Goal: Obtain resource: Obtain resource

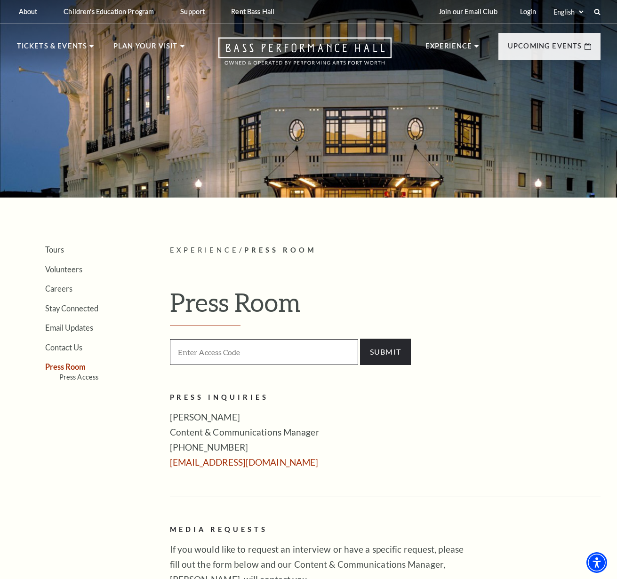
click at [261, 360] on input "text" at bounding box center [264, 352] width 188 height 26
type input "press"
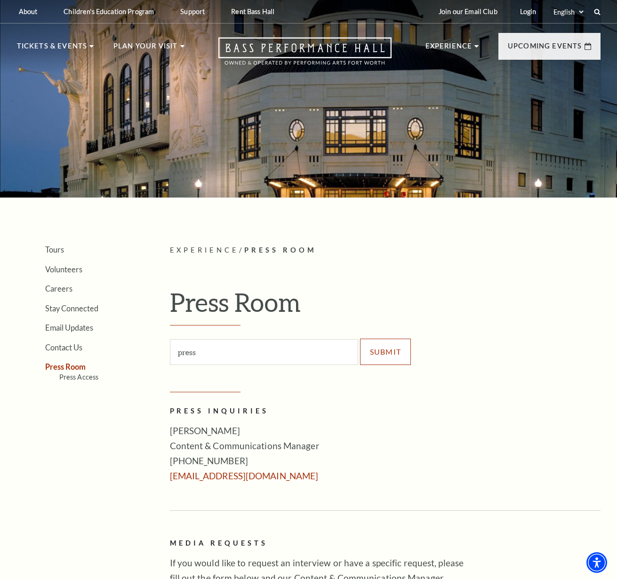
click at [374, 360] on input "SUBMIT" at bounding box center [385, 352] width 51 height 26
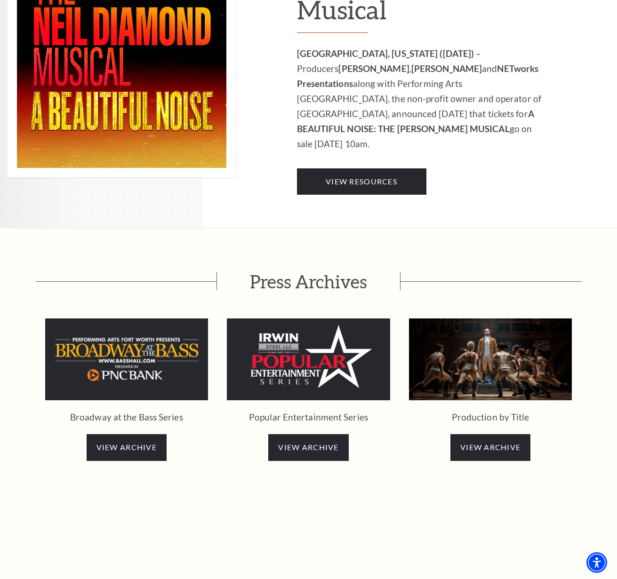
scroll to position [1690, 0]
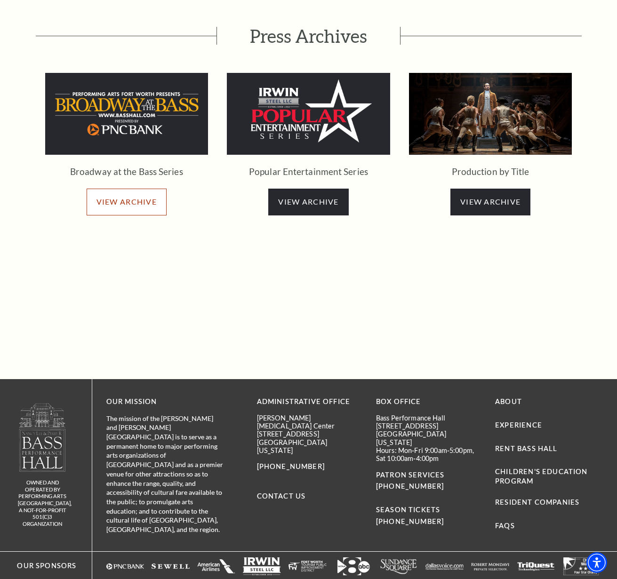
click at [133, 197] on span "VIEW ARCHIVE" at bounding box center [126, 201] width 60 height 9
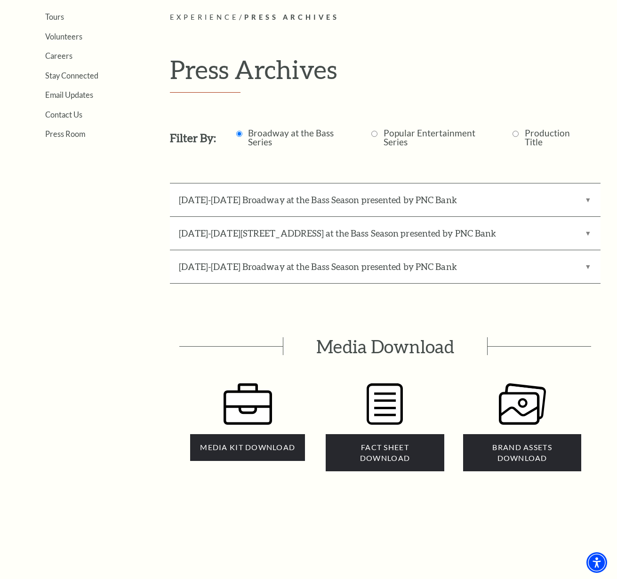
scroll to position [239, 0]
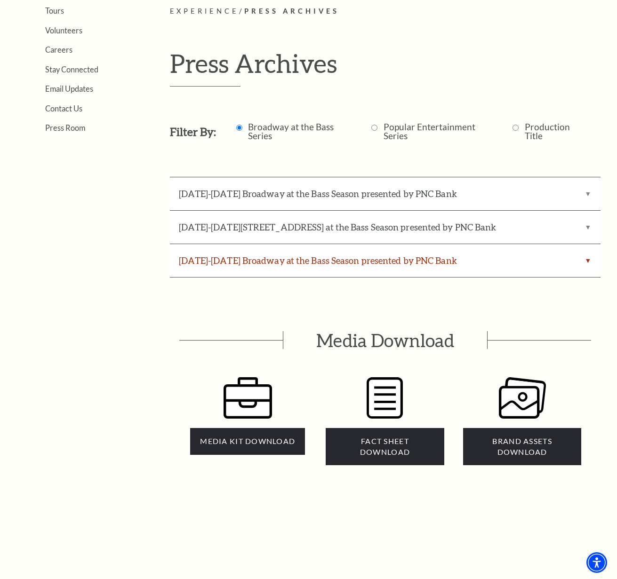
click at [249, 262] on label "2025-2026 Broadway at the Bass Season presented by PNC Bank" at bounding box center [385, 260] width 431 height 33
click at [0, 0] on Bank "[DATE]-[DATE] Broadway at the Bass Season presented by PNC Bank" at bounding box center [0, 0] width 0 height 0
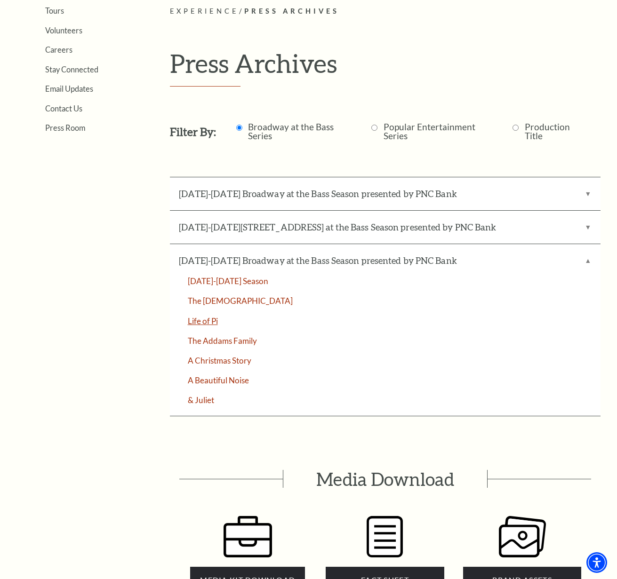
click at [207, 320] on link "Life of Pi" at bounding box center [385, 321] width 431 height 8
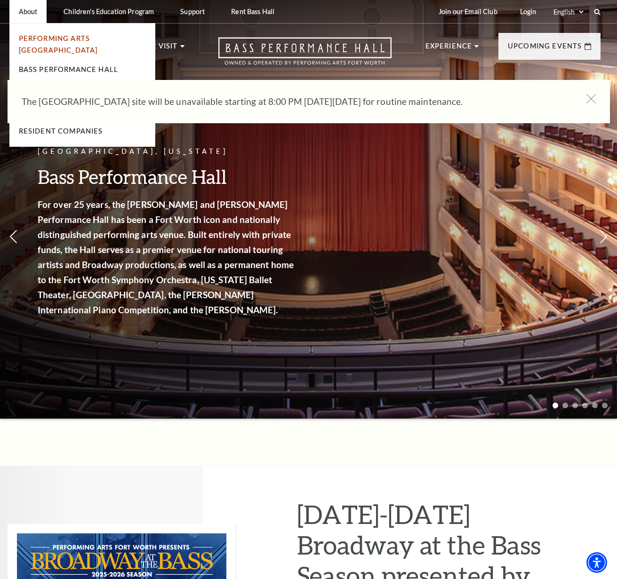
click at [46, 39] on link "Performing Arts [GEOGRAPHIC_DATA]" at bounding box center [58, 44] width 79 height 20
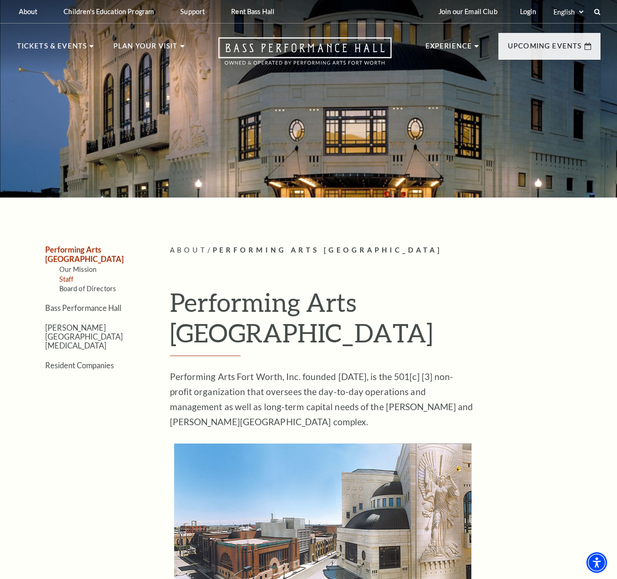
click at [68, 275] on link "Staff" at bounding box center [66, 279] width 15 height 8
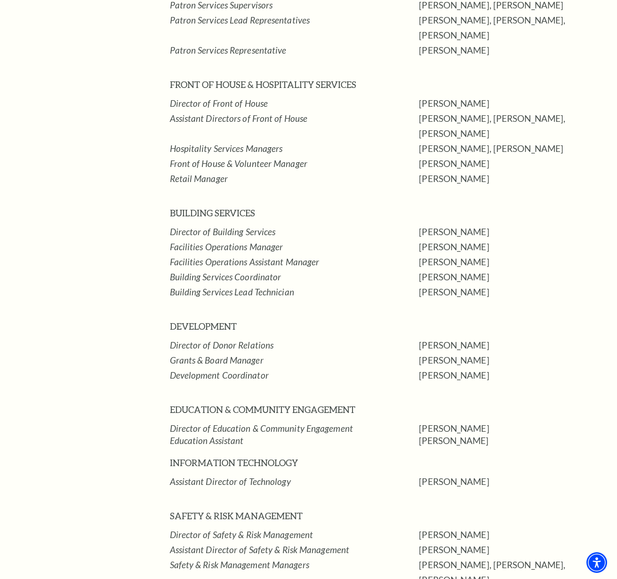
scroll to position [1050, 0]
